Goal: Task Accomplishment & Management: Complete application form

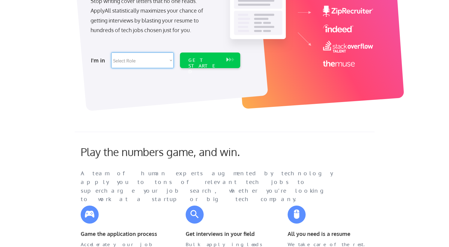
scroll to position [114, 0]
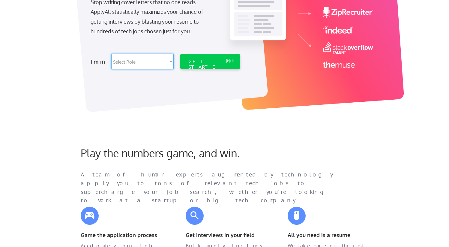
click at [134, 58] on select "Select Role Software Engineering Product Management Customer Success Sales UI/U…" at bounding box center [142, 62] width 62 height 16
select select ""product""
click at [111, 54] on select "Select Role Software Engineering Product Management Customer Success Sales UI/U…" at bounding box center [142, 62] width 62 height 16
select select ""product""
click at [196, 64] on div "GET STARTED" at bounding box center [205, 62] width 38 height 16
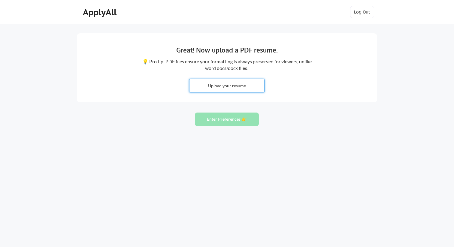
click at [220, 86] on input "file" at bounding box center [226, 85] width 75 height 13
type input "C:\fakepath\Hridya Krishna Resume.pdf.docx"
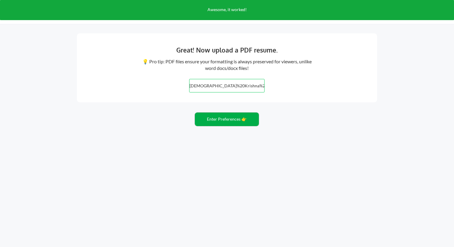
click at [234, 120] on button "Enter Preferences 👉" at bounding box center [227, 120] width 64 height 14
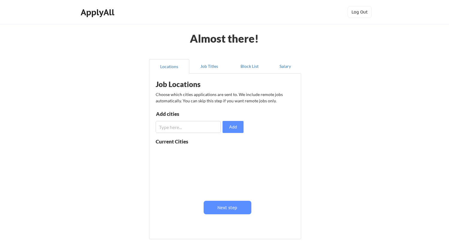
click at [207, 128] on input "input" at bounding box center [188, 127] width 65 height 12
type input "[GEOGRAPHIC_DATA]"
click at [237, 125] on button "Add" at bounding box center [233, 127] width 21 height 12
click at [238, 207] on button "Next step" at bounding box center [228, 208] width 48 height 14
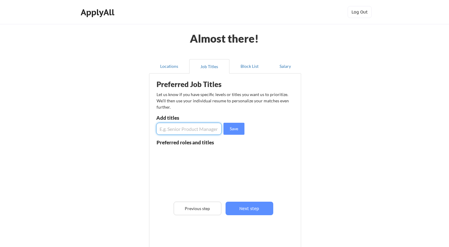
click at [191, 130] on input "input" at bounding box center [188, 129] width 65 height 12
type input "Product Owner"
click at [234, 128] on button "Save" at bounding box center [234, 129] width 21 height 12
click at [197, 128] on input "input" at bounding box center [188, 129] width 65 height 12
type input "Product Specialist"
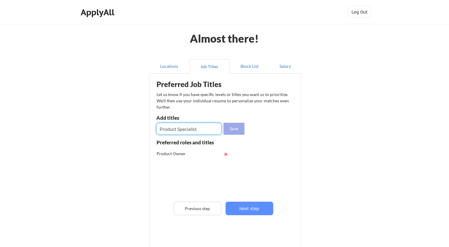
click at [240, 127] on button "Save" at bounding box center [234, 129] width 21 height 12
click at [176, 132] on input "input" at bounding box center [188, 129] width 65 height 12
type input "Business Analyst"
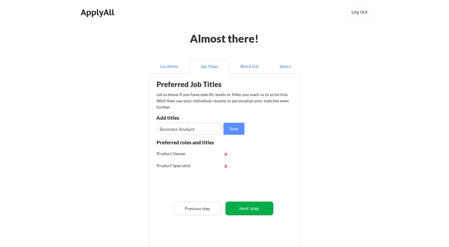
click at [243, 204] on button "Next step" at bounding box center [250, 209] width 48 height 14
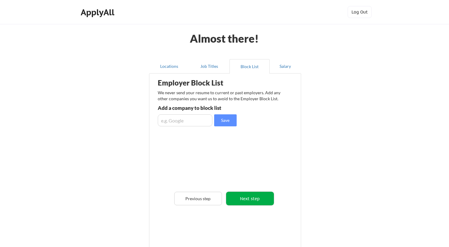
click at [252, 198] on button "Next step" at bounding box center [250, 199] width 48 height 14
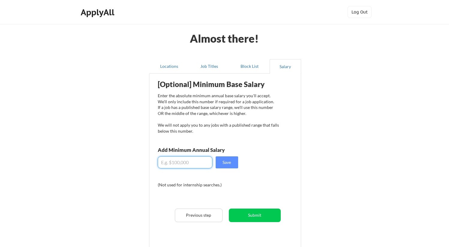
click at [187, 163] on input "input" at bounding box center [185, 162] width 55 height 12
type input "$260,000"
click at [164, 163] on input "input" at bounding box center [185, 162] width 55 height 12
drag, startPoint x: 193, startPoint y: 162, endPoint x: 133, endPoint y: 161, distance: 60.3
click at [133, 161] on div "Almost there! Locations Job Titles Block List Salary Employer Block List We nev…" at bounding box center [224, 155] width 449 height 311
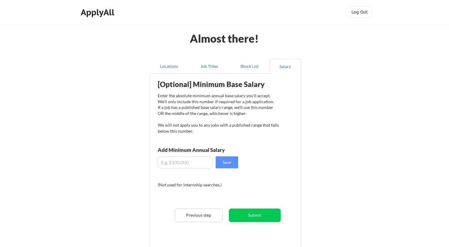
click at [186, 163] on input "input" at bounding box center [185, 162] width 55 height 12
paste input "$31,508.93"
click at [228, 161] on button "Save" at bounding box center [227, 162] width 23 height 12
click at [170, 163] on input "input" at bounding box center [185, 162] width 55 height 12
type input "$30,508.93"
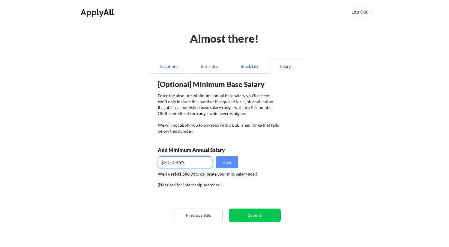
click at [250, 206] on div "[Optional] Minimum Base Salary Enter the absolute minimum annual base salary yo…" at bounding box center [226, 163] width 148 height 172
click at [252, 216] on button "Submit" at bounding box center [255, 216] width 52 height 14
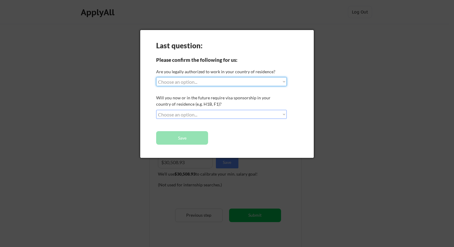
click at [197, 81] on select "Choose an option... Yes, I am a [DEMOGRAPHIC_DATA] Citizen Yes, I am a [DEMOGRA…" at bounding box center [221, 81] width 131 height 9
click at [174, 112] on select "Choose an option... No, I will not need sponsorship Yes, I will need sponsorship" at bounding box center [221, 114] width 131 height 9
